Goal: Task Accomplishment & Management: Use online tool/utility

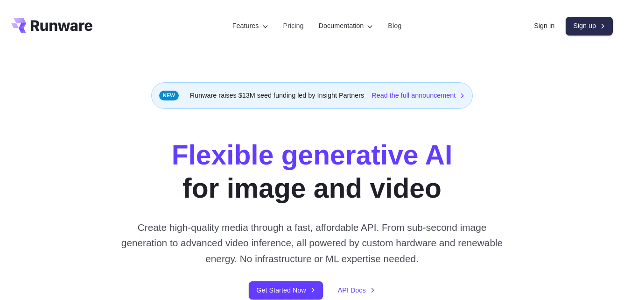
click at [595, 19] on link "Sign up" at bounding box center [589, 26] width 47 height 18
click at [591, 27] on link "Sign up" at bounding box center [589, 26] width 47 height 18
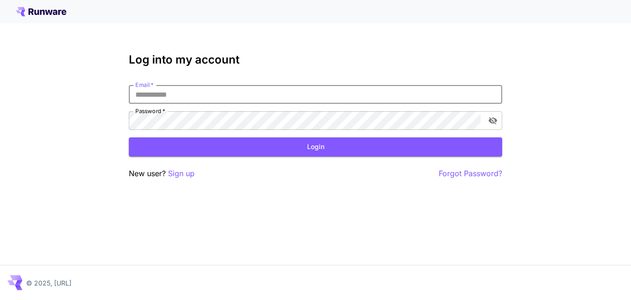
click at [257, 94] on input "Email   *" at bounding box center [316, 94] width 374 height 19
type input "**********"
click button "Login" at bounding box center [316, 146] width 374 height 19
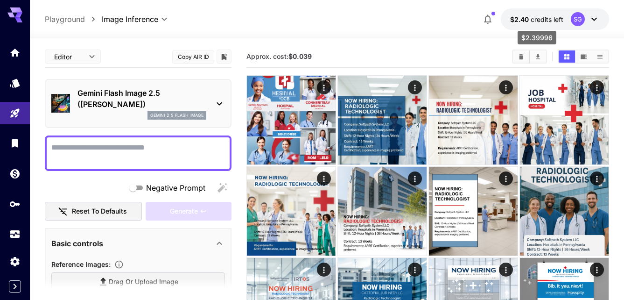
click at [519, 23] on p "$2.40 credits left" at bounding box center [536, 19] width 53 height 10
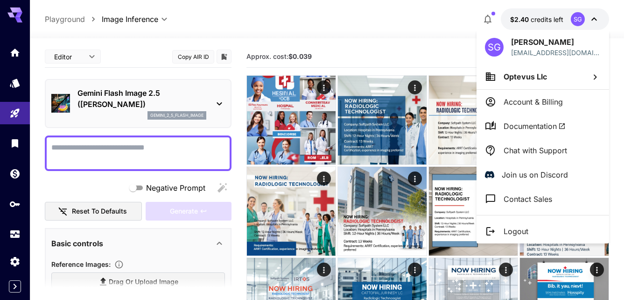
click at [392, 23] on div at bounding box center [315, 150] width 631 height 300
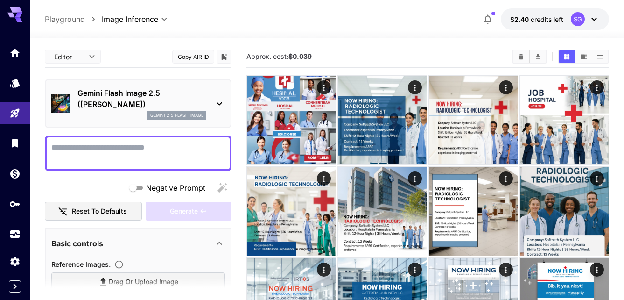
click at [392, 23] on div "**********" at bounding box center [327, 18] width 565 height 21
click at [484, 37] on div at bounding box center [327, 32] width 595 height 11
click at [22, 174] on link at bounding box center [15, 173] width 30 height 23
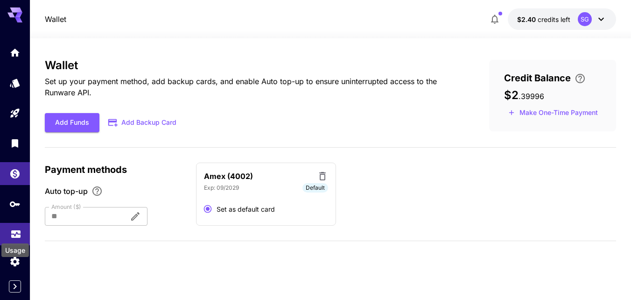
click at [13, 231] on icon "Usage" at bounding box center [15, 229] width 9 height 5
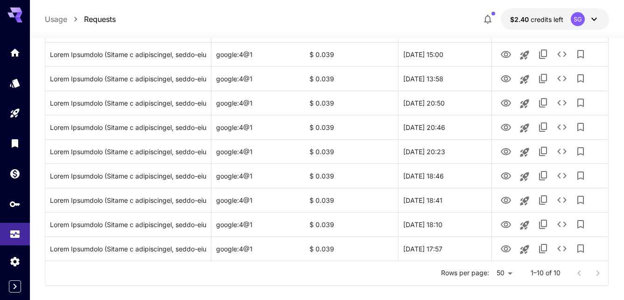
scroll to position [180, 0]
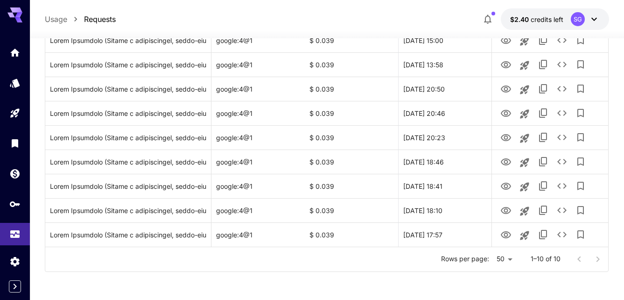
click at [598, 260] on div at bounding box center [588, 259] width 37 height 19
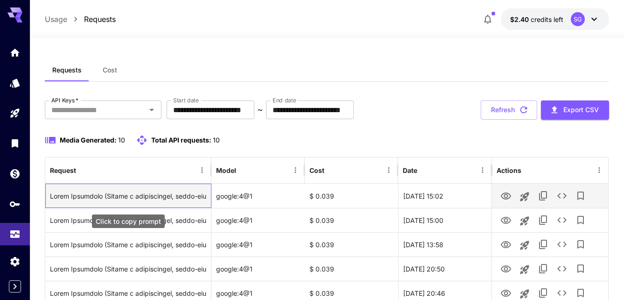
click at [106, 195] on div "Click to copy prompt" at bounding box center [128, 196] width 156 height 24
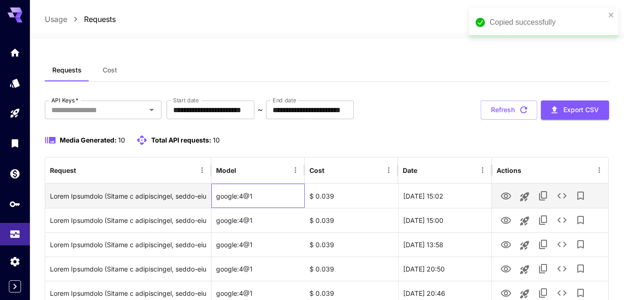
click at [241, 198] on div "google:4@1" at bounding box center [258, 196] width 93 height 24
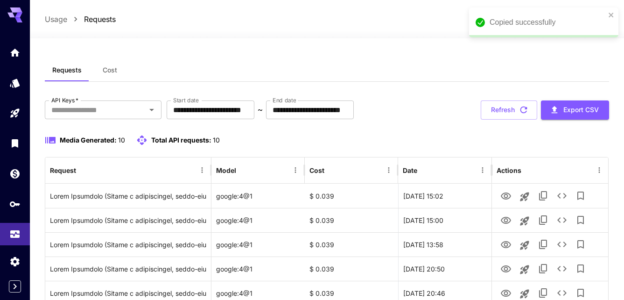
click at [444, 94] on div "**********" at bounding box center [327, 259] width 565 height 400
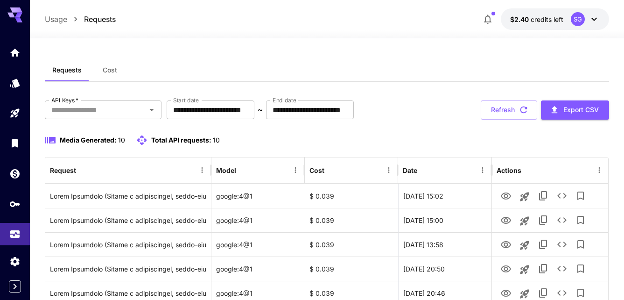
click at [144, 57] on div "**********" at bounding box center [327, 258] width 565 height 441
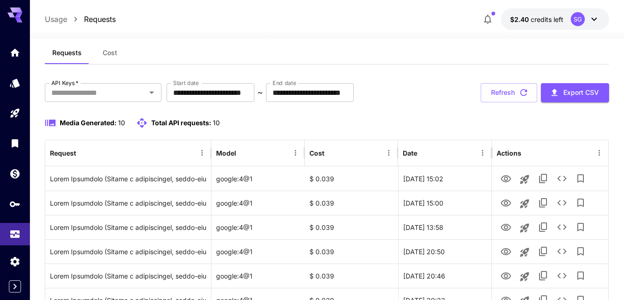
scroll to position [19, 0]
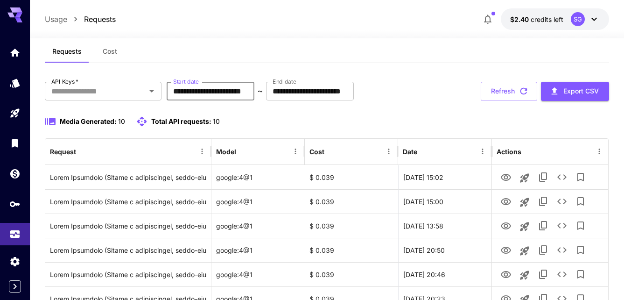
click at [254, 93] on input "**********" at bounding box center [211, 91] width 88 height 19
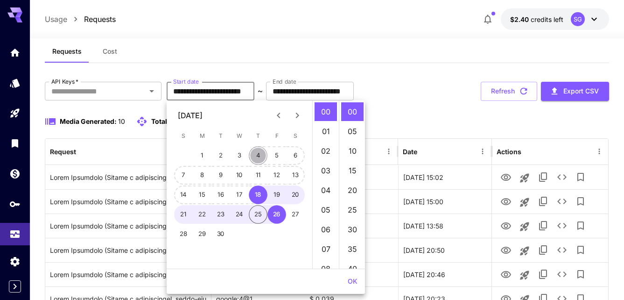
click at [258, 151] on button "4" at bounding box center [258, 155] width 19 height 19
type input "**********"
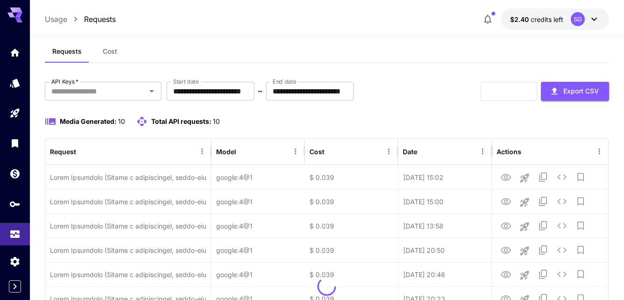
click at [398, 60] on div "Requests Cost" at bounding box center [327, 51] width 565 height 23
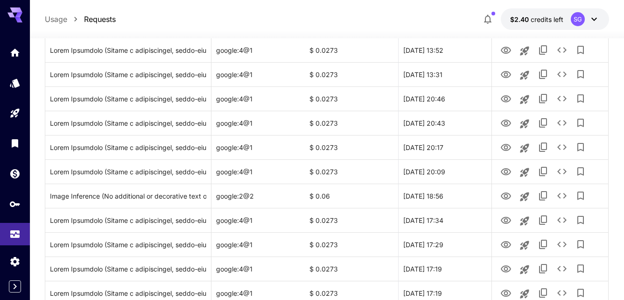
scroll to position [747, 0]
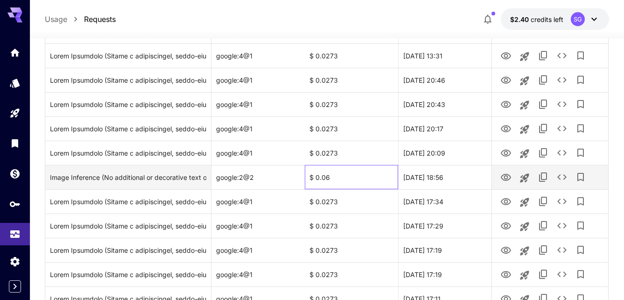
click at [327, 179] on div "$ 0.06" at bounding box center [351, 177] width 93 height 24
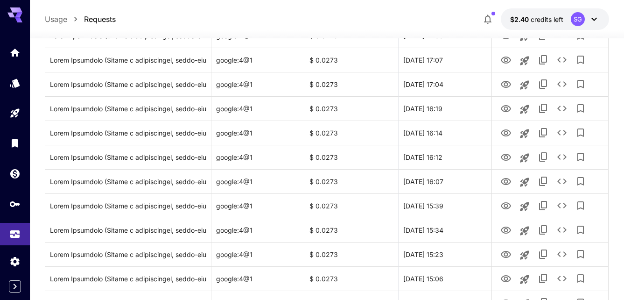
scroll to position [1151, 0]
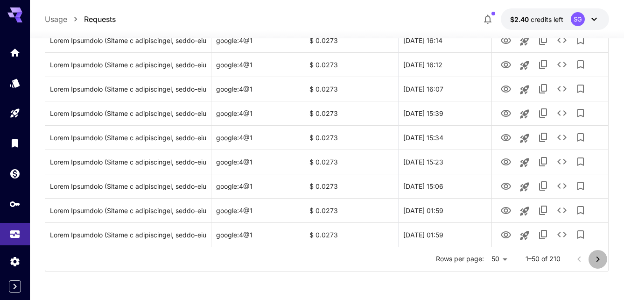
click at [595, 261] on icon "Go to next page" at bounding box center [598, 259] width 11 height 11
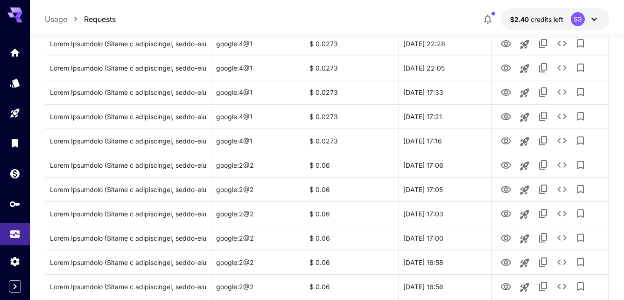
scroll to position [796, 0]
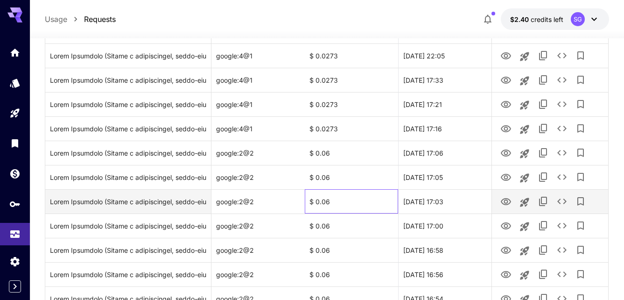
click at [313, 203] on div "$ 0.06" at bounding box center [351, 201] width 93 height 24
click at [240, 200] on div "google:2@2" at bounding box center [258, 201] width 93 height 24
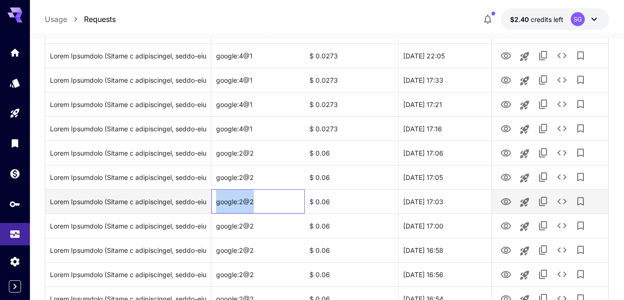
click at [240, 200] on div "google:2@2" at bounding box center [258, 201] width 93 height 24
drag, startPoint x: 240, startPoint y: 200, endPoint x: 318, endPoint y: 204, distance: 77.6
click at [318, 204] on div "$ 0.06" at bounding box center [351, 201] width 93 height 24
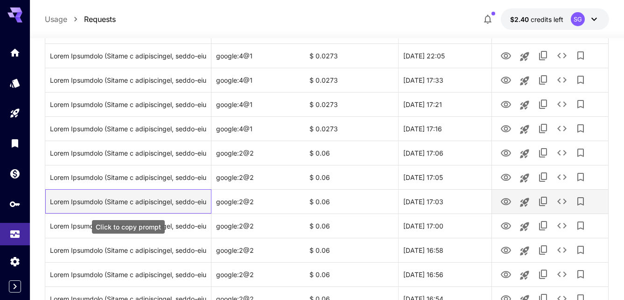
click at [204, 203] on div "Click to copy prompt" at bounding box center [128, 202] width 156 height 24
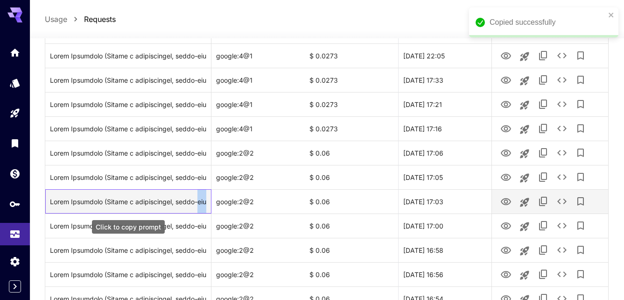
click at [204, 203] on div "Click to copy prompt" at bounding box center [128, 202] width 156 height 24
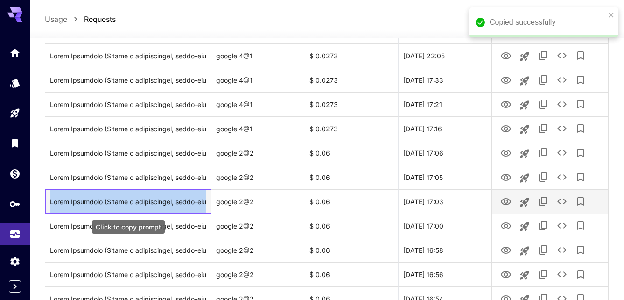
click at [204, 203] on div "Click to copy prompt" at bounding box center [128, 202] width 156 height 24
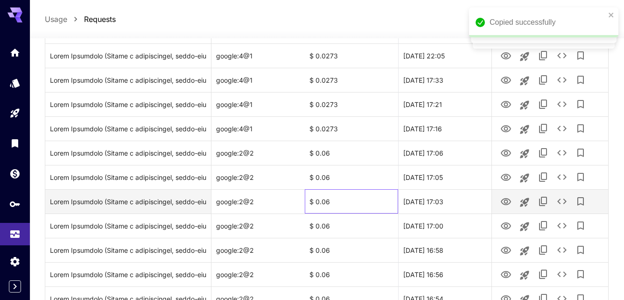
drag, startPoint x: 204, startPoint y: 203, endPoint x: 313, endPoint y: 206, distance: 109.3
click at [313, 206] on div "$ 0.06" at bounding box center [351, 201] width 93 height 24
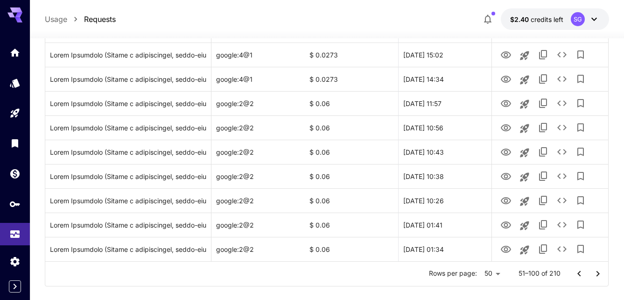
scroll to position [1151, 0]
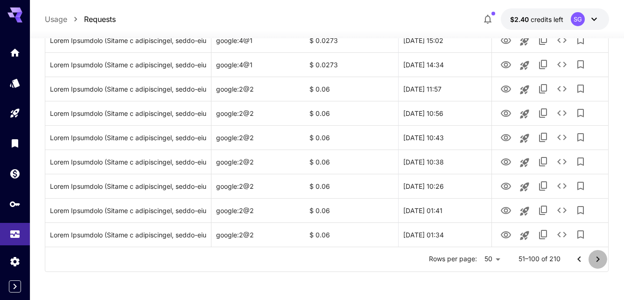
click at [602, 257] on icon "Go to next page" at bounding box center [598, 259] width 11 height 11
click at [597, 254] on icon "Go to next page" at bounding box center [598, 259] width 11 height 11
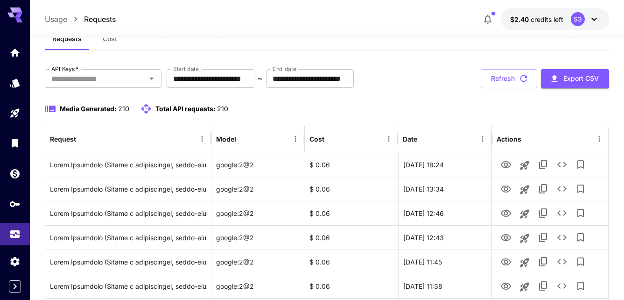
scroll to position [0, 0]
